Goal: Connect with others: Connect with others

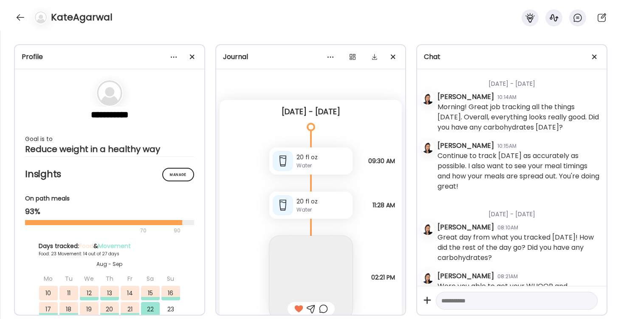
scroll to position [1356, 0]
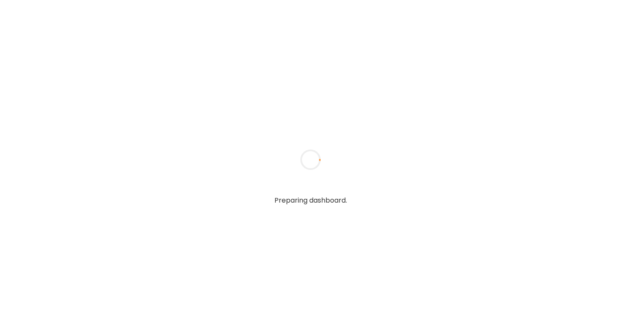
type textarea "**********"
type input "*********"
type input "**********"
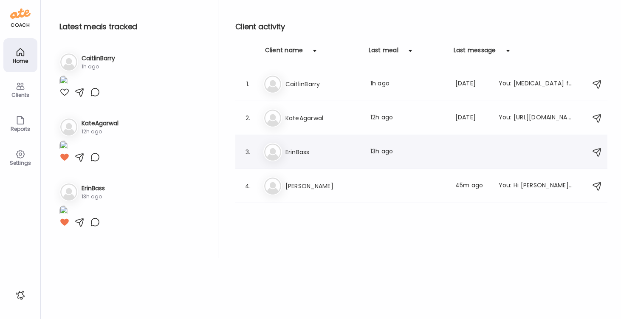
click at [303, 155] on h3 "ErinBass" at bounding box center [322, 152] width 75 height 10
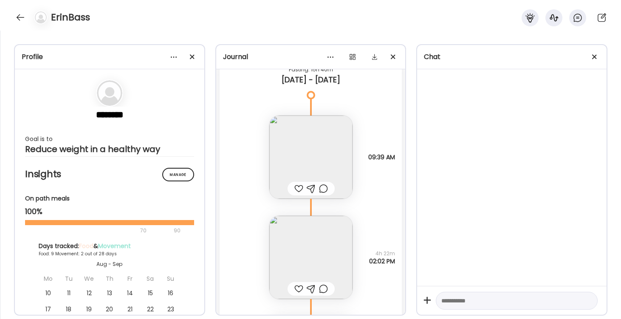
scroll to position [6643, 0]
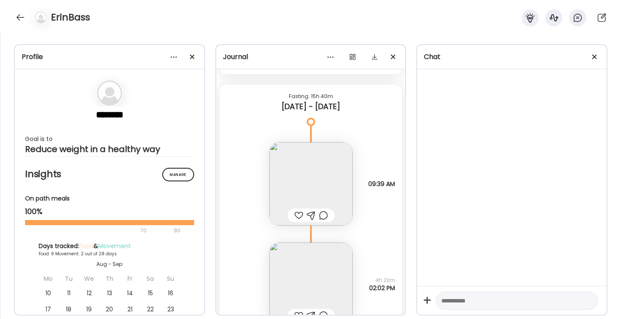
click at [324, 175] on img at bounding box center [310, 183] width 83 height 83
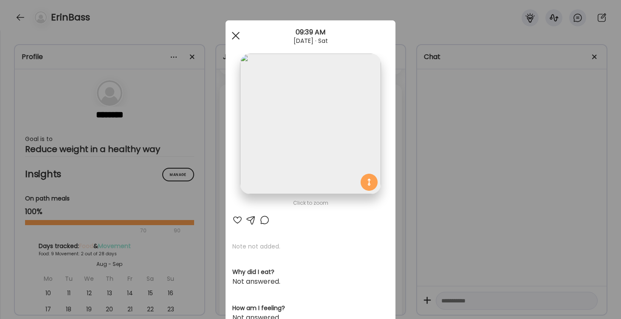
click at [236, 37] on div at bounding box center [235, 35] width 17 height 17
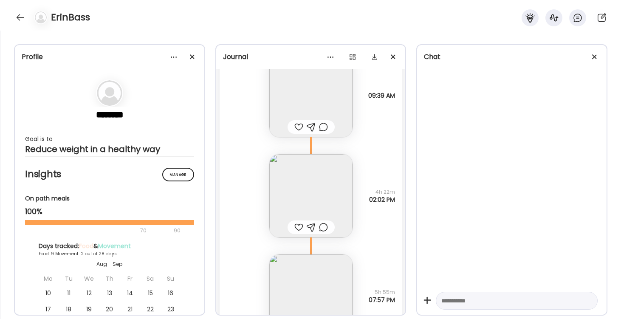
scroll to position [6754, 0]
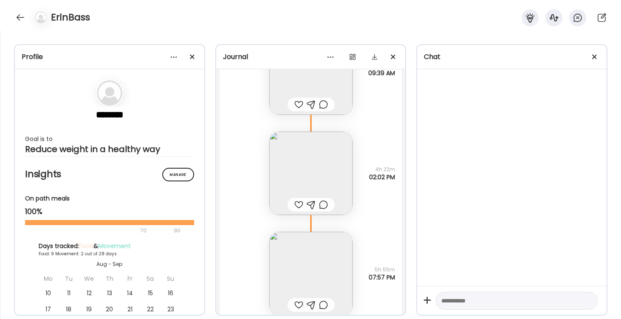
click at [313, 163] on img at bounding box center [310, 173] width 83 height 83
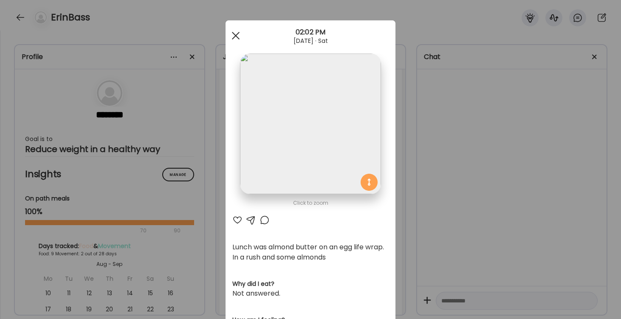
click at [234, 34] on span at bounding box center [236, 36] width 8 height 8
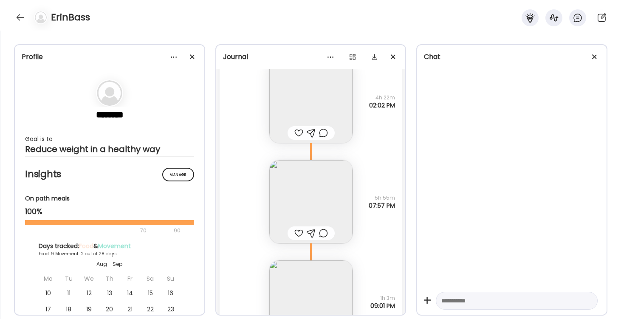
scroll to position [6848, 0]
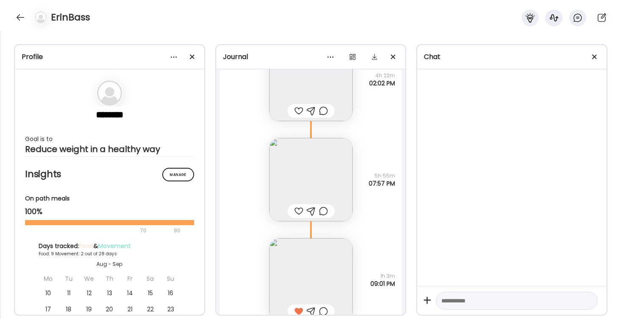
click at [316, 187] on img at bounding box center [310, 179] width 83 height 83
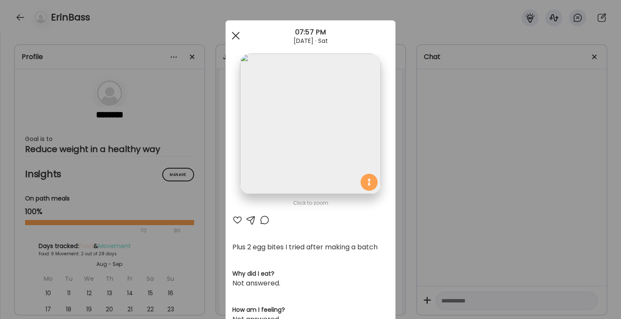
click at [235, 34] on div at bounding box center [235, 35] width 17 height 17
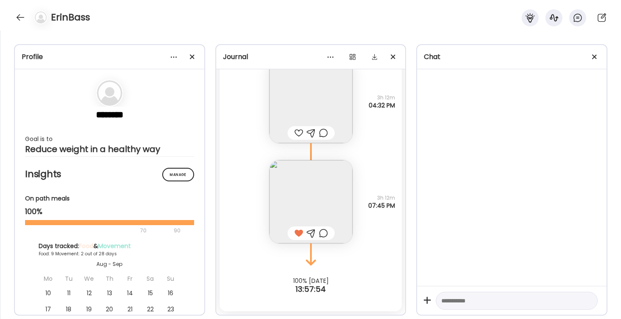
scroll to position [9954, 0]
click at [304, 99] on img at bounding box center [310, 101] width 83 height 83
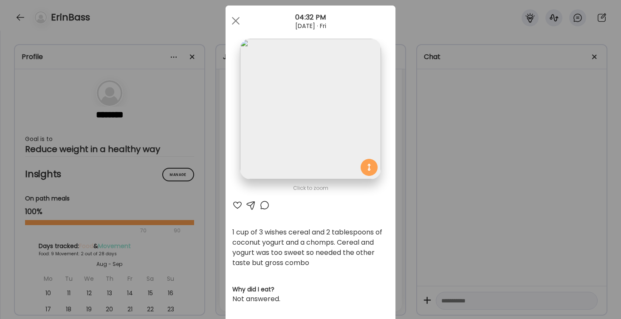
scroll to position [15, 0]
click at [237, 20] on span at bounding box center [236, 21] width 8 height 8
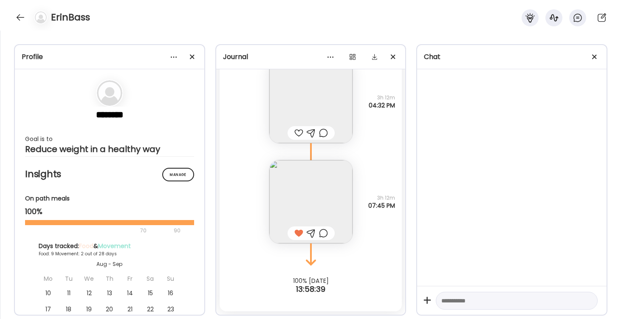
click at [327, 201] on img at bounding box center [310, 201] width 83 height 83
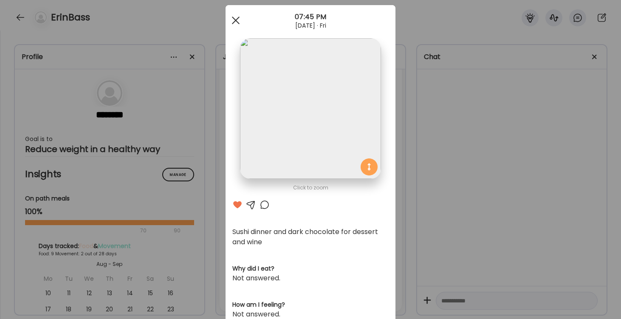
click at [237, 20] on div at bounding box center [235, 20] width 17 height 17
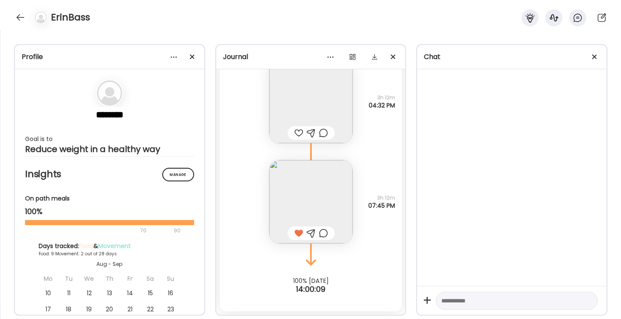
scroll to position [9954, 0]
click at [19, 14] on div at bounding box center [21, 18] width 14 height 14
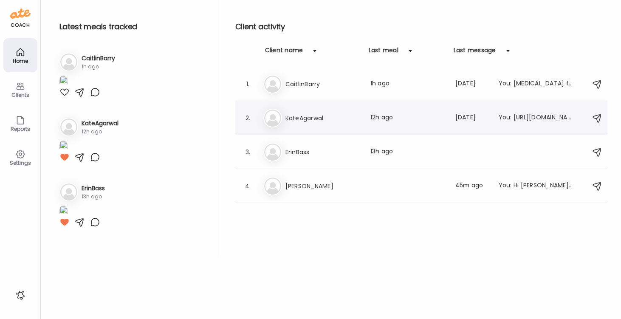
click at [306, 121] on h3 "KateAgarwal" at bounding box center [322, 118] width 75 height 10
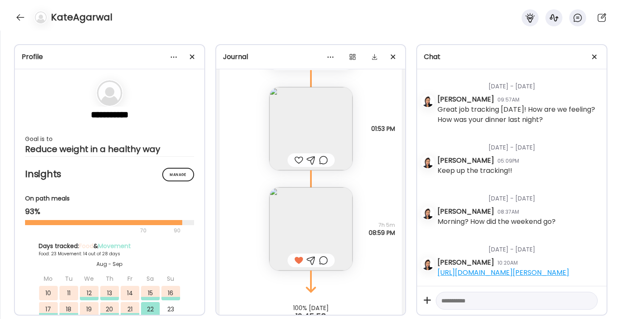
scroll to position [13296, 0]
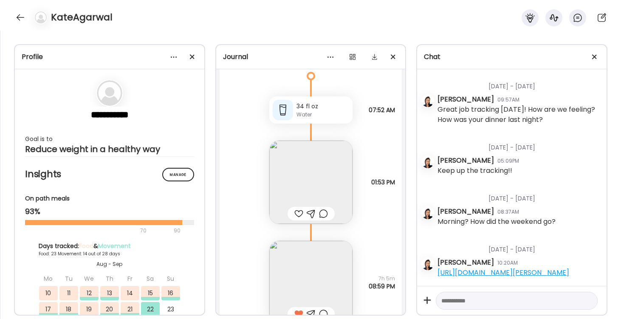
click at [325, 169] on img at bounding box center [310, 182] width 83 height 83
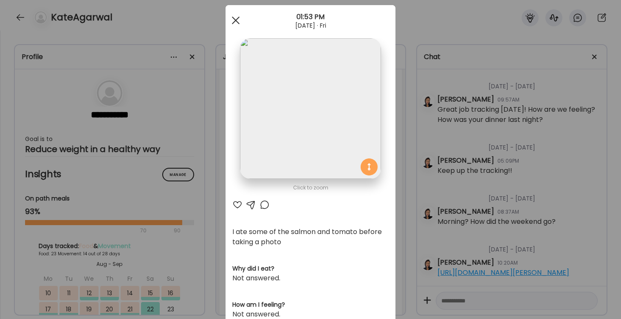
click at [238, 18] on span at bounding box center [236, 21] width 8 height 8
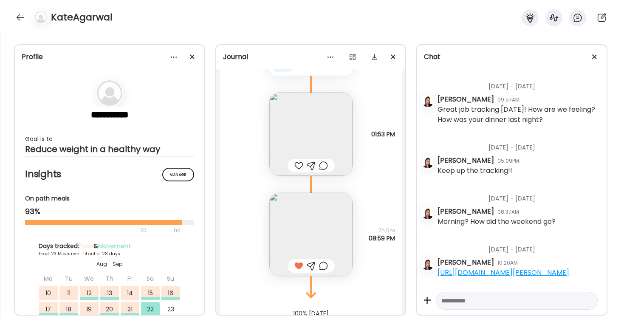
scroll to position [13348, 0]
click at [310, 231] on img at bounding box center [310, 230] width 83 height 83
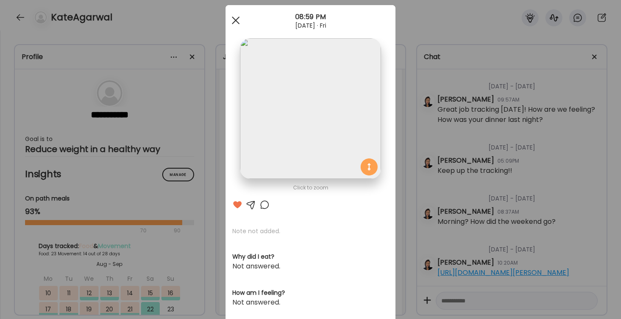
click at [232, 19] on div at bounding box center [235, 20] width 17 height 17
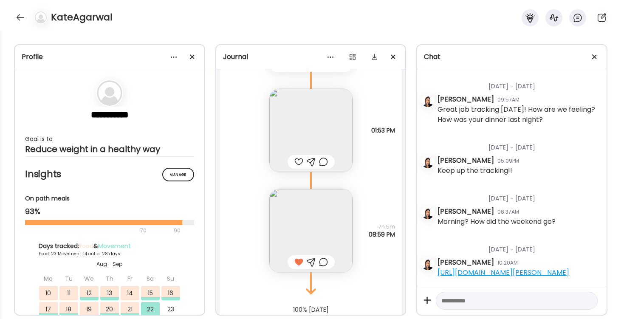
click at [336, 205] on img at bounding box center [310, 230] width 83 height 83
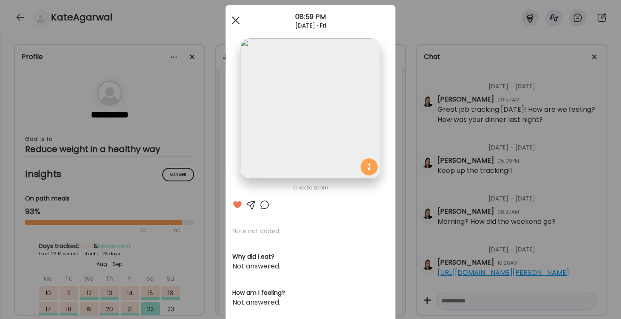
click at [237, 19] on span at bounding box center [236, 21] width 8 height 8
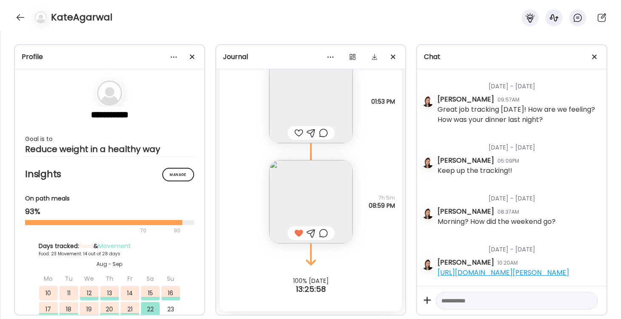
scroll to position [13377, 0]
click at [22, 18] on div at bounding box center [21, 18] width 14 height 14
